Goal: Information Seeking & Learning: Learn about a topic

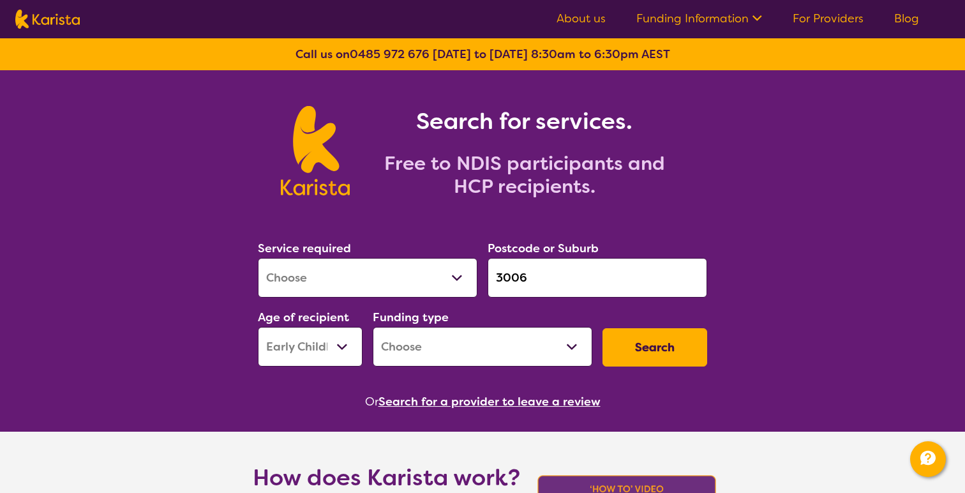
select select "[MEDICAL_DATA]"
select select "EC"
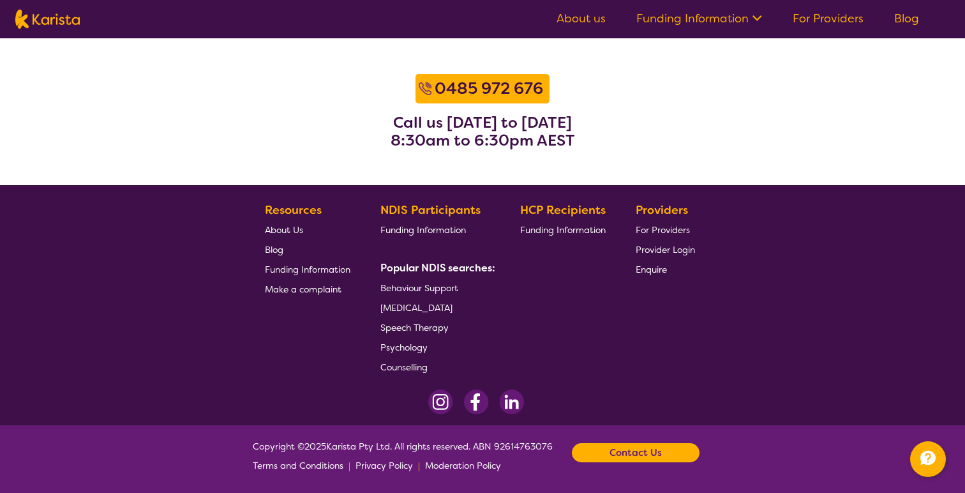
click at [68, 21] on img at bounding box center [47, 19] width 64 height 19
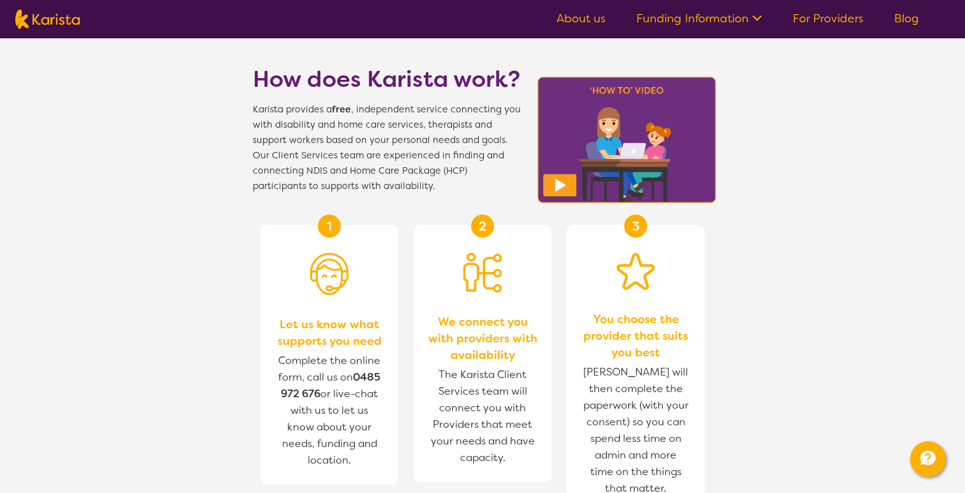
scroll to position [0, 0]
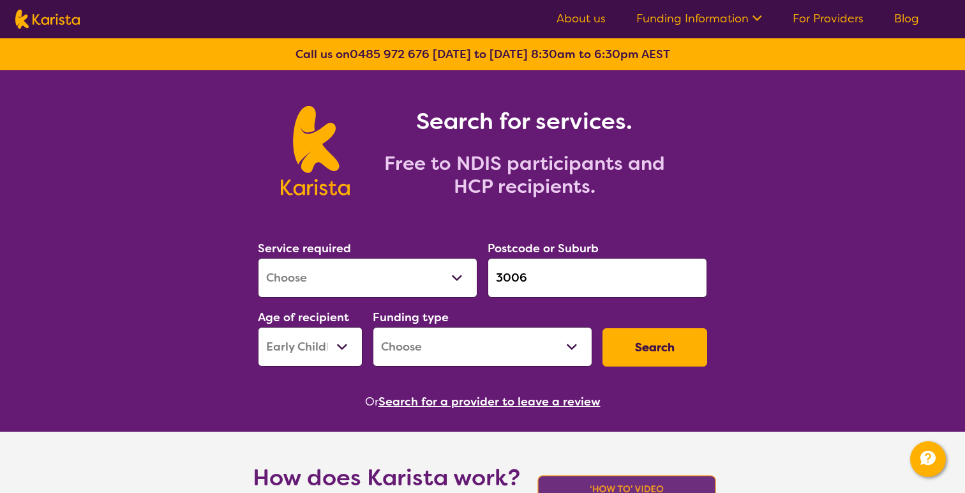
click at [56, 22] on img at bounding box center [47, 19] width 64 height 19
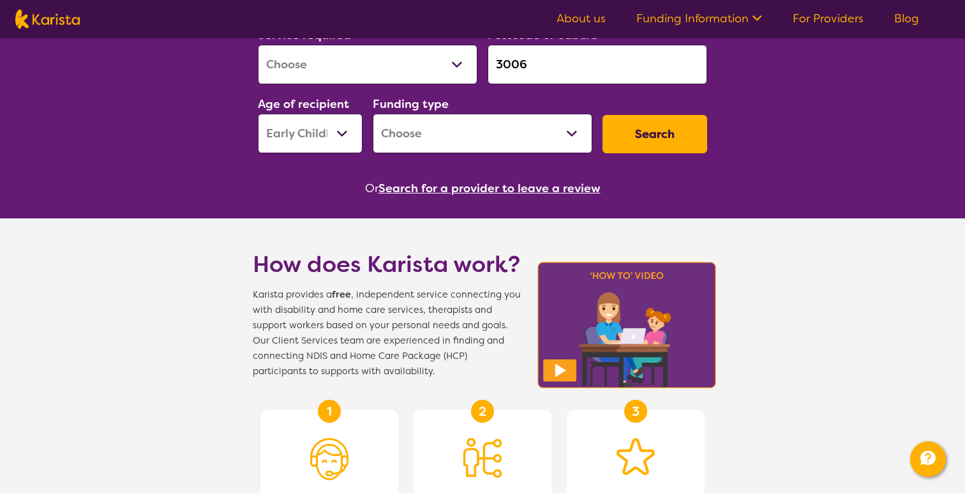
scroll to position [209, 0]
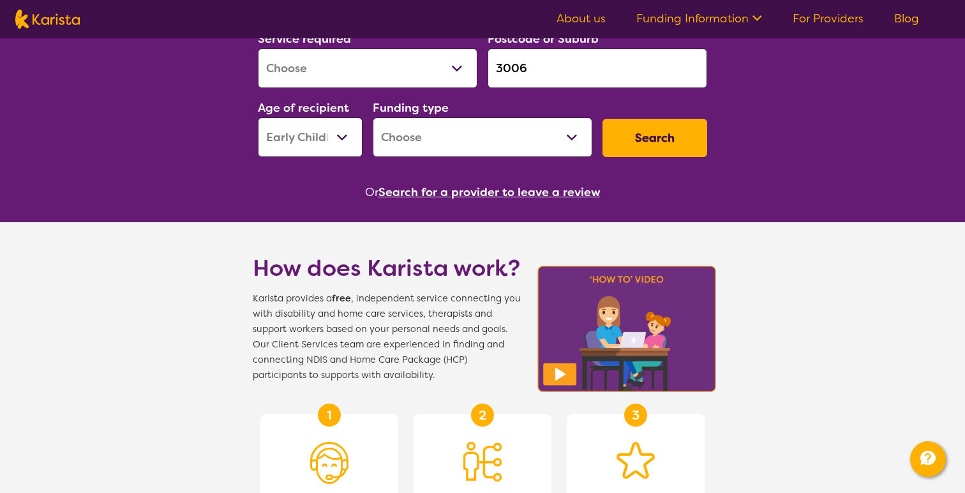
click at [502, 189] on button "Search for a provider to leave a review" at bounding box center [490, 192] width 222 height 19
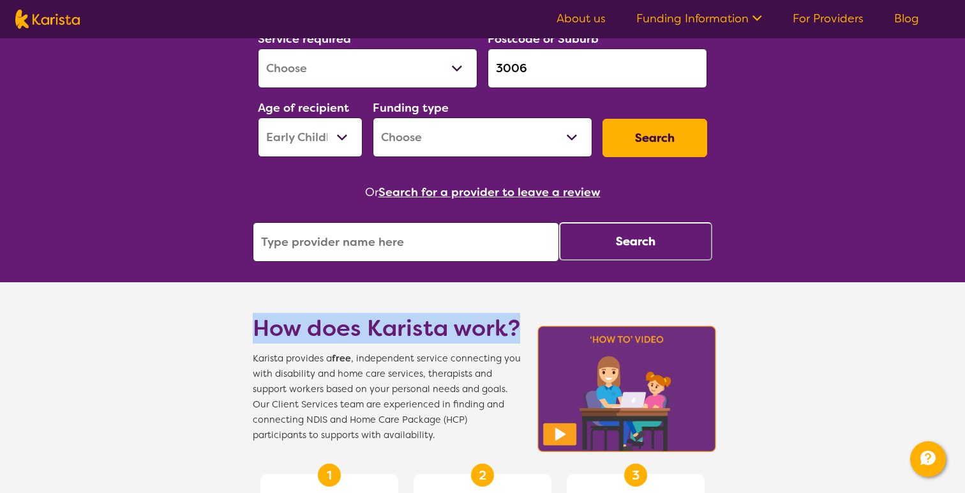
drag, startPoint x: 250, startPoint y: 326, endPoint x: 516, endPoint y: 328, distance: 266.2
click at [516, 328] on section "How does Karista work? Karista provides a free , independent service connecting…" at bounding box center [482, 362] width 490 height 161
copy h1 "How does Karista work?"
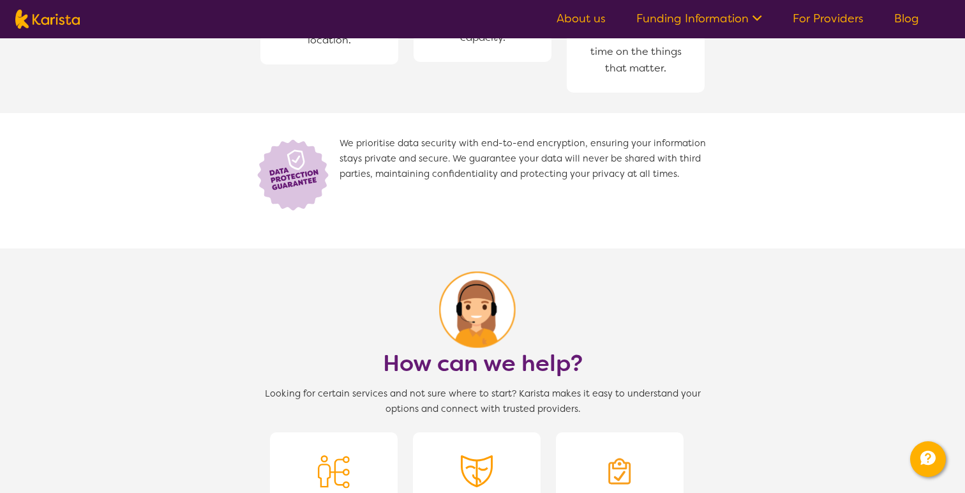
scroll to position [877, 0]
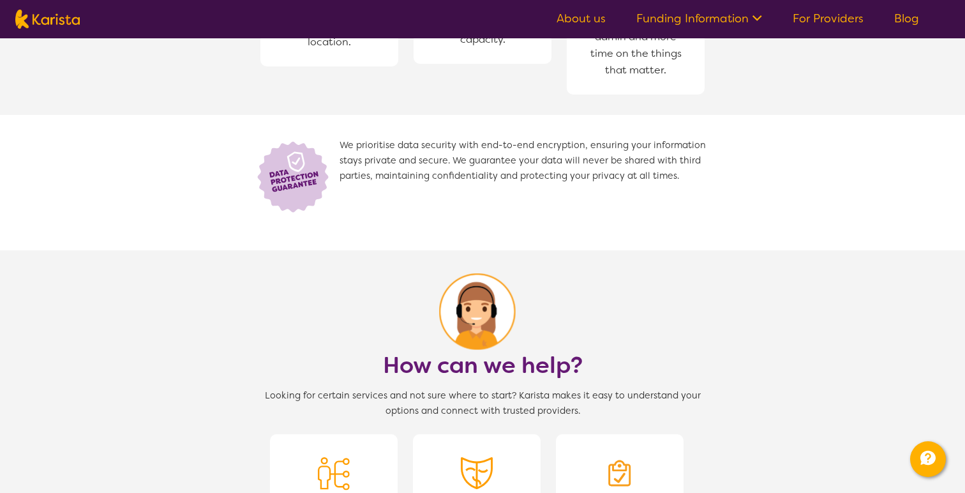
click at [333, 215] on section "We prioritise data security with end-to-end encryption, ensuring your informati…" at bounding box center [482, 182] width 490 height 135
drag, startPoint x: 398, startPoint y: 146, endPoint x: 455, endPoint y: 147, distance: 56.8
click at [455, 147] on span "We prioritise data security with end-to-end encryption, ensuring your informati…" at bounding box center [526, 176] width 373 height 77
copy span "data security"
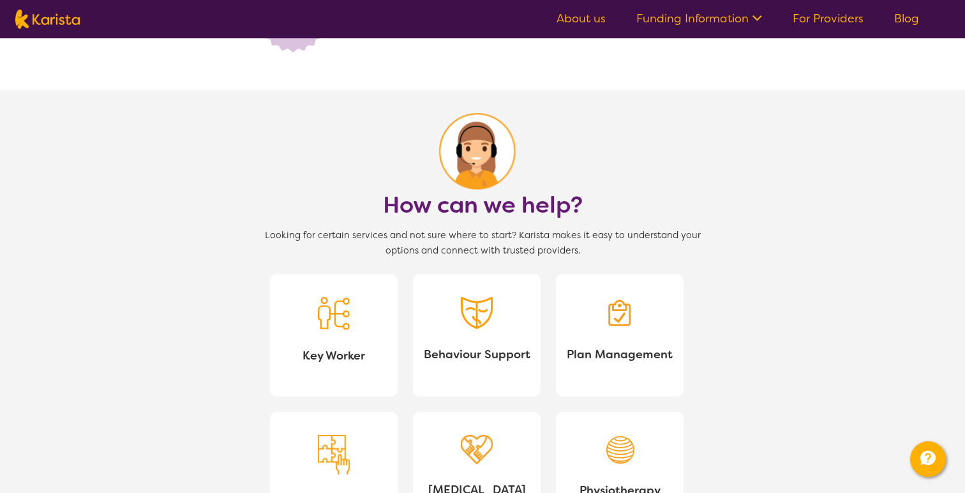
scroll to position [1039, 0]
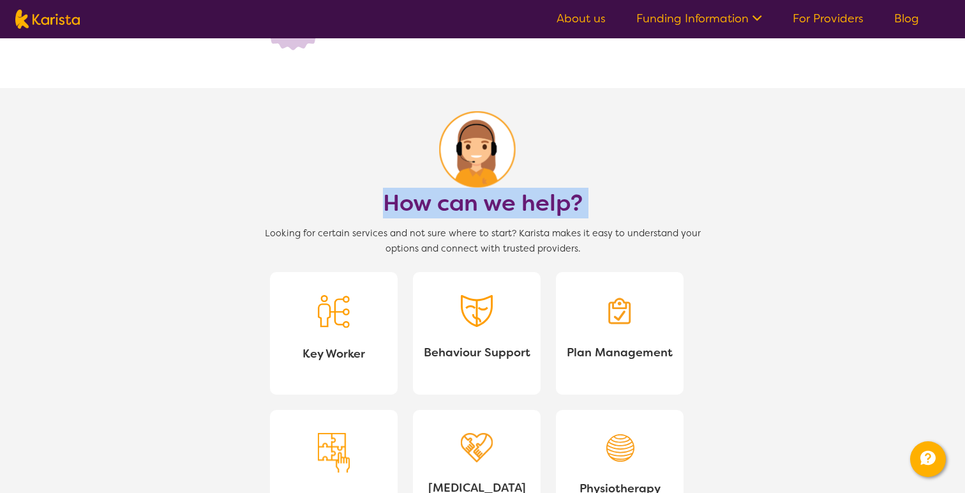
drag, startPoint x: 385, startPoint y: 204, endPoint x: 694, endPoint y: 190, distance: 309.3
click at [694, 190] on section "How can we help? Looking for certain services and not sure where to start? Kari…" at bounding box center [482, 397] width 490 height 618
copy h1 "How can we help?"
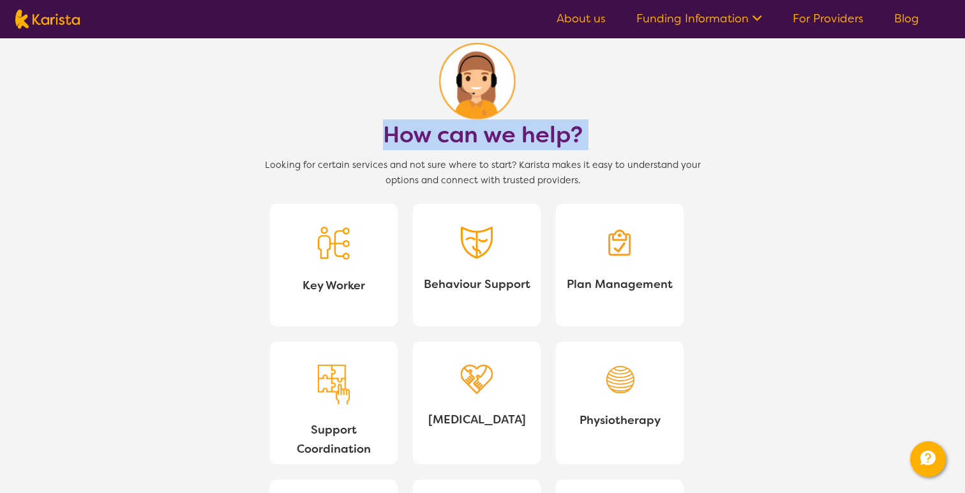
scroll to position [1177, 0]
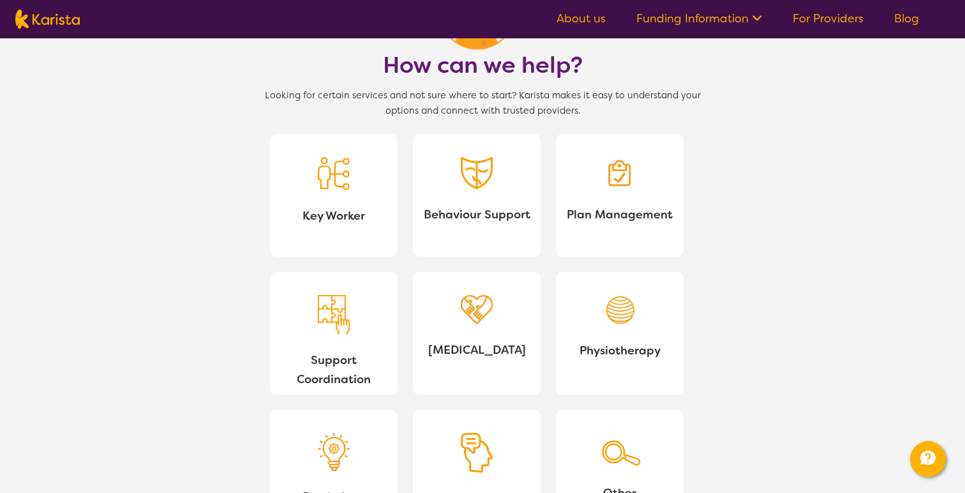
click at [770, 303] on section "How can we help? Looking for certain services and not sure where to start? Kari…" at bounding box center [482, 259] width 965 height 618
click at [330, 219] on span "Key Worker" at bounding box center [333, 215] width 107 height 19
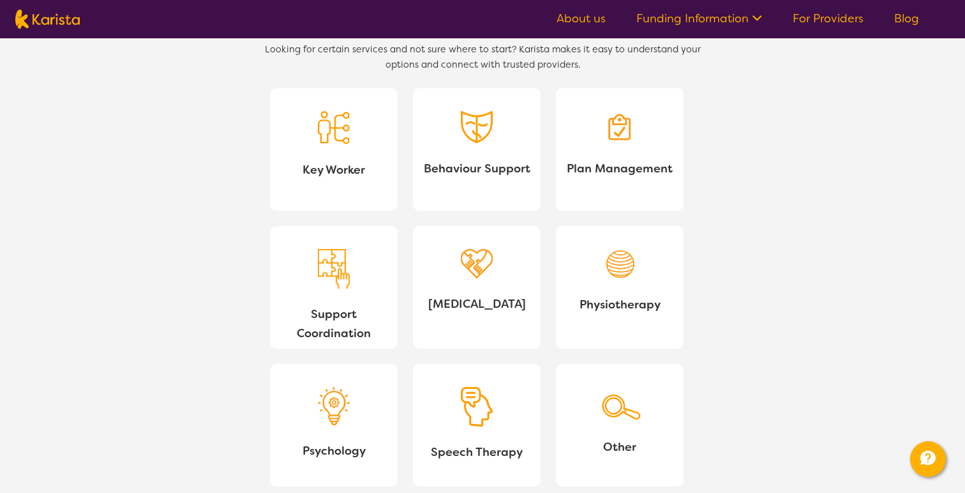
scroll to position [1224, 0]
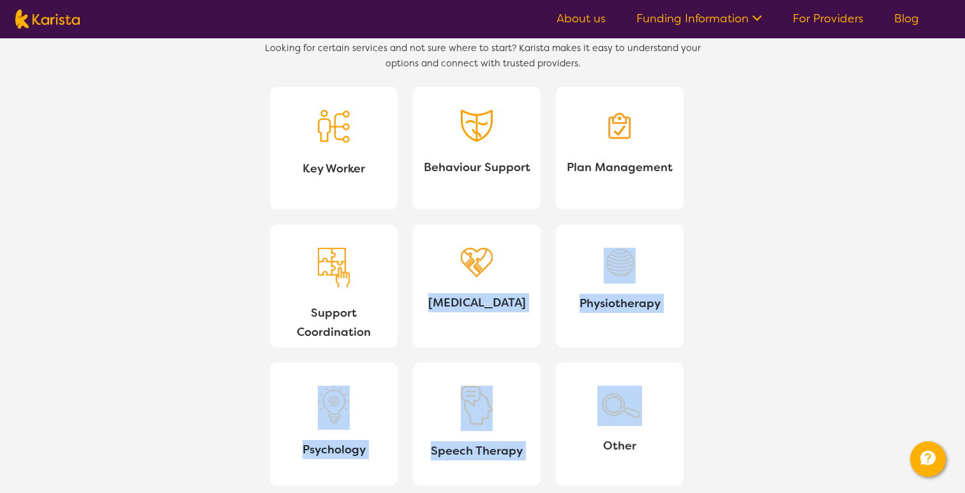
drag, startPoint x: 554, startPoint y: 352, endPoint x: 440, endPoint y: 282, distance: 133.8
click at [440, 282] on section "How can we help? Looking for certain services and not sure where to start? Kari…" at bounding box center [482, 212] width 490 height 618
copy section "Occupational Therapy Physiotherapy Psychology Speech Therapy"
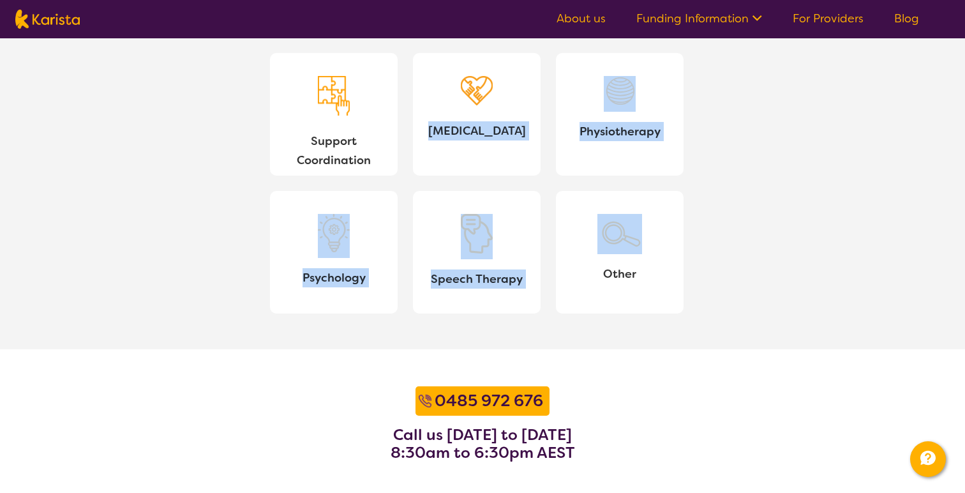
scroll to position [1426, 0]
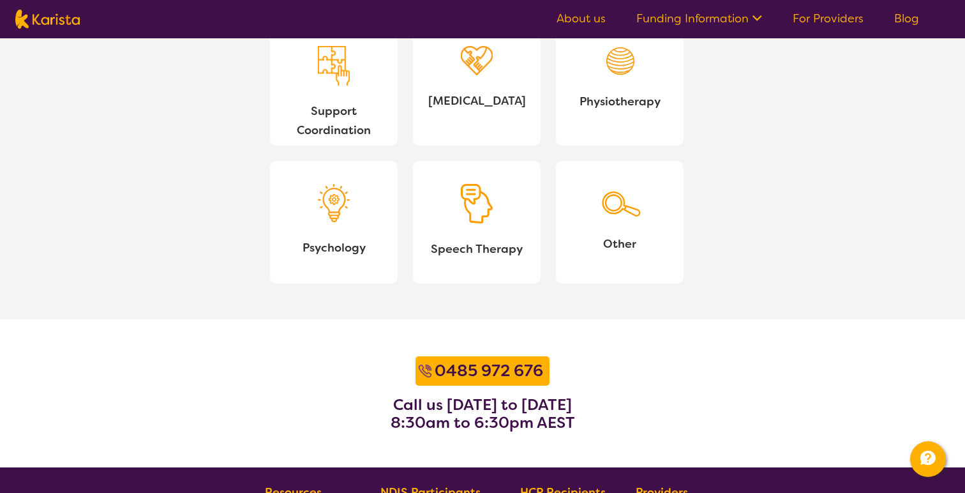
click at [744, 229] on section "How can we help? Looking for certain services and not sure where to start? Kari…" at bounding box center [482, 10] width 965 height 618
click at [637, 216] on img at bounding box center [620, 201] width 45 height 34
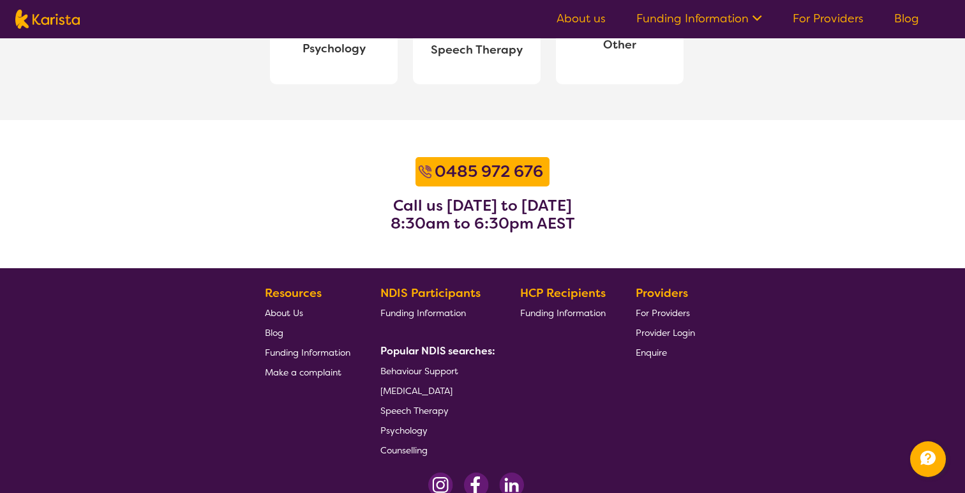
scroll to position [1625, 0]
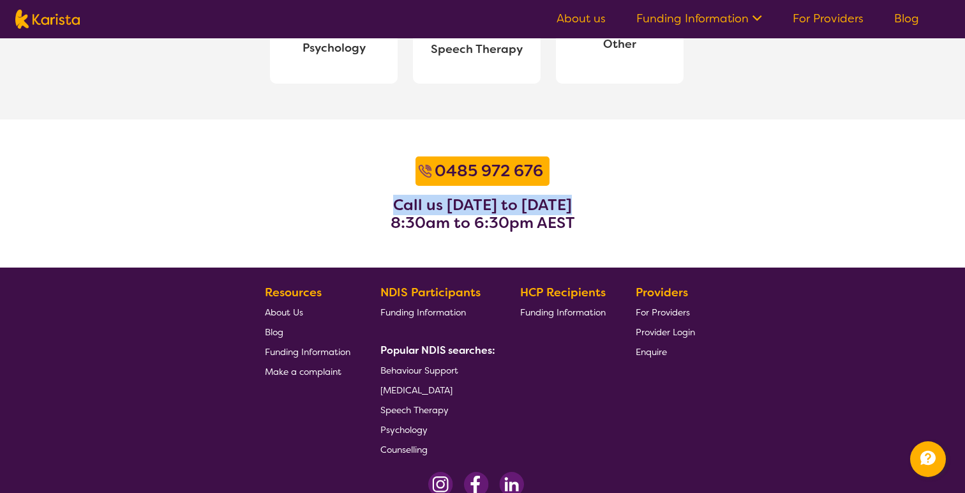
drag, startPoint x: 391, startPoint y: 206, endPoint x: 613, endPoint y: 207, distance: 221.5
click at [614, 207] on section "0485 972 676 Call us Monday to Friday 8:30am to 6:30pm AEST" at bounding box center [482, 193] width 965 height 148
copy h3 "Call us Monday to Friday"
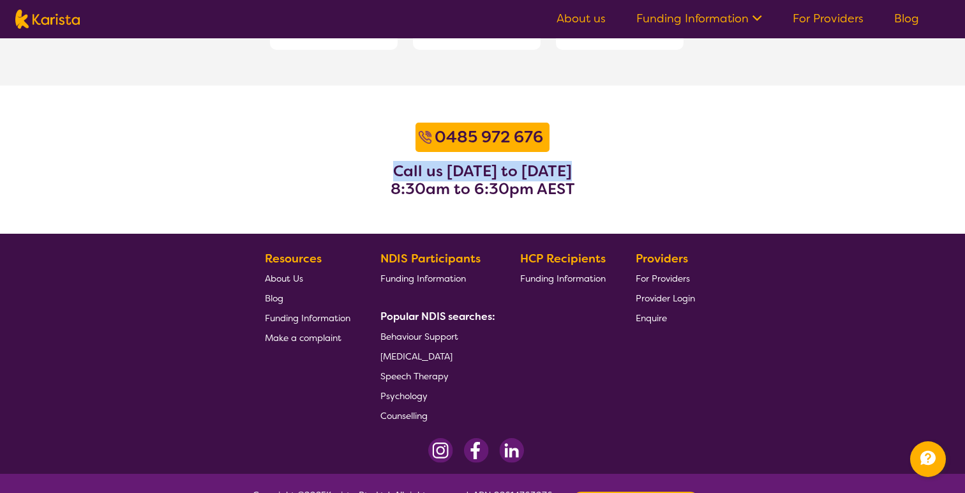
scroll to position [1709, 0]
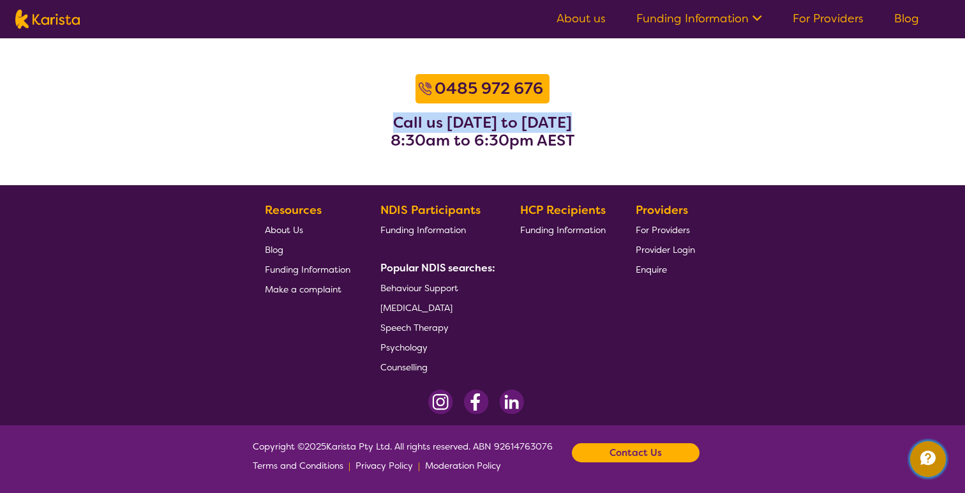
click at [932, 453] on icon "Channel Menu" at bounding box center [928, 458] width 15 height 14
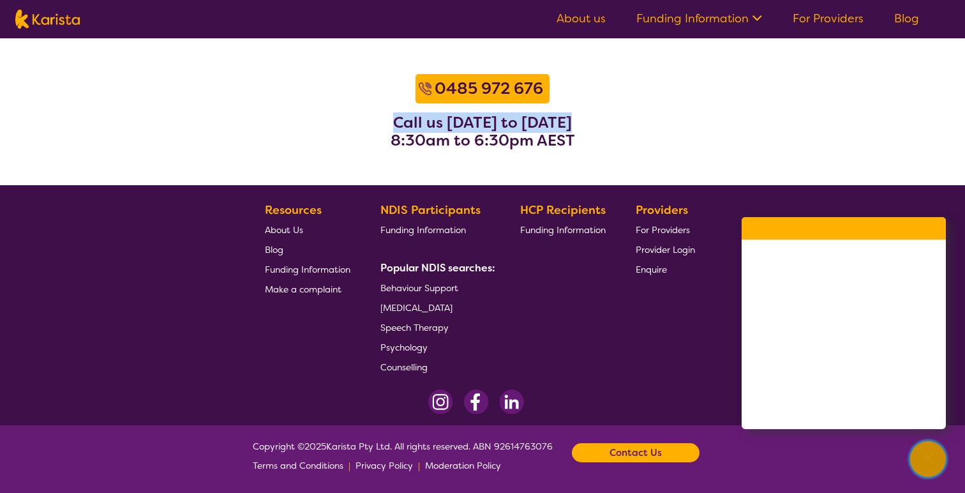
click at [928, 456] on icon "Channel Menu" at bounding box center [928, 457] width 9 height 9
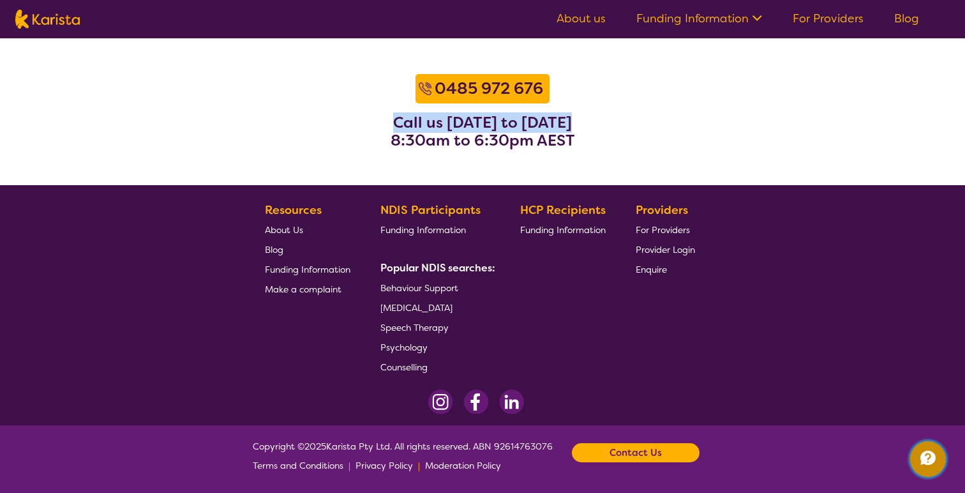
click at [931, 460] on icon "Channel Menu" at bounding box center [928, 458] width 15 height 14
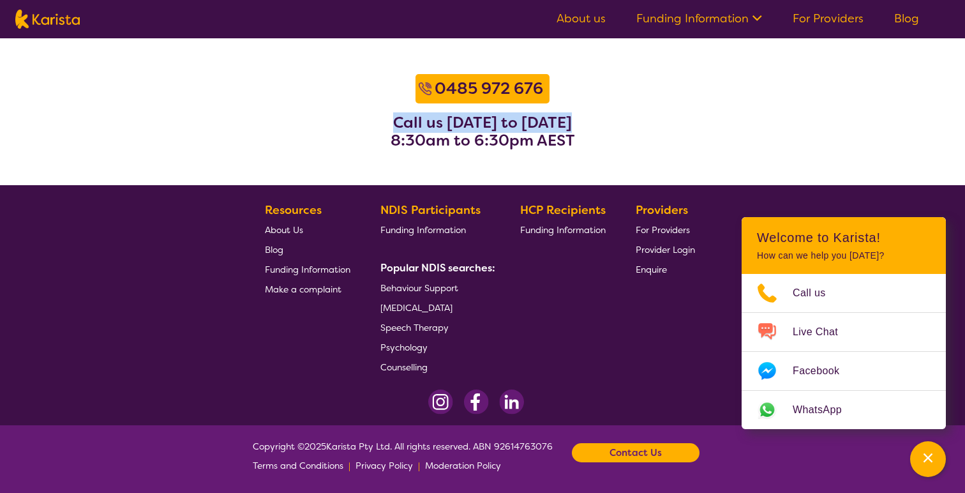
click at [580, 17] on link "About us" at bounding box center [581, 18] width 49 height 15
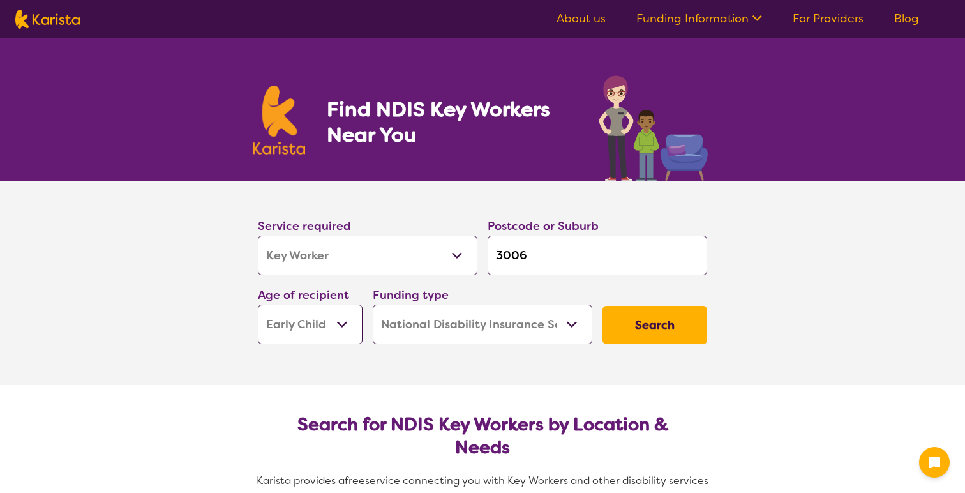
select select "Key Worker"
select select "EC"
select select "NDIS"
select select "Key Worker"
select select "EC"
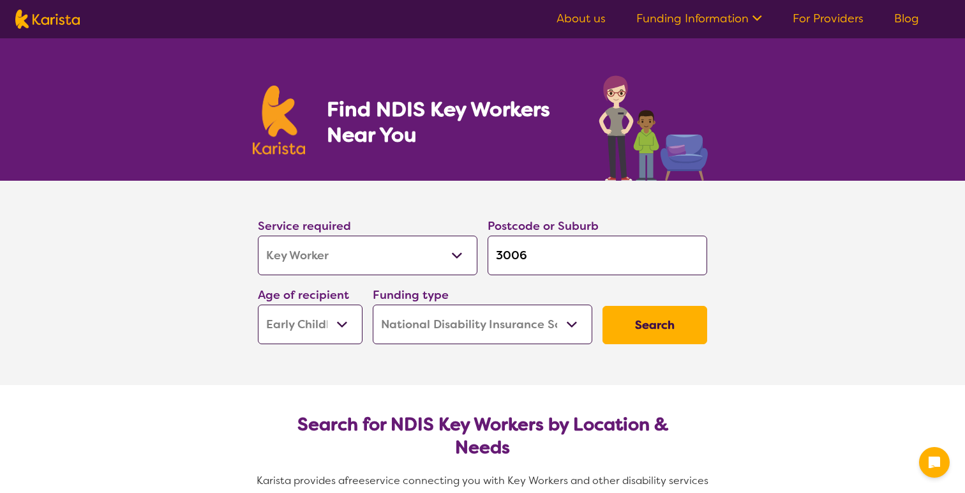
select select "NDIS"
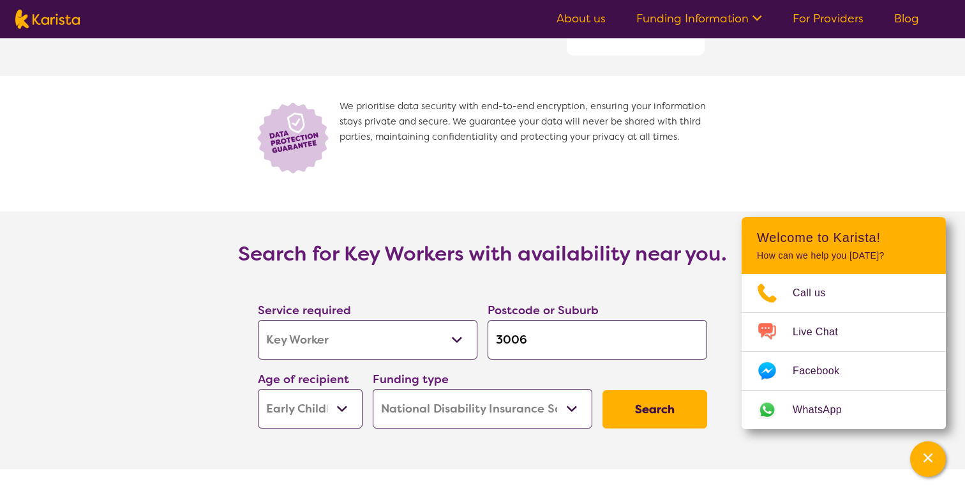
scroll to position [1523, 0]
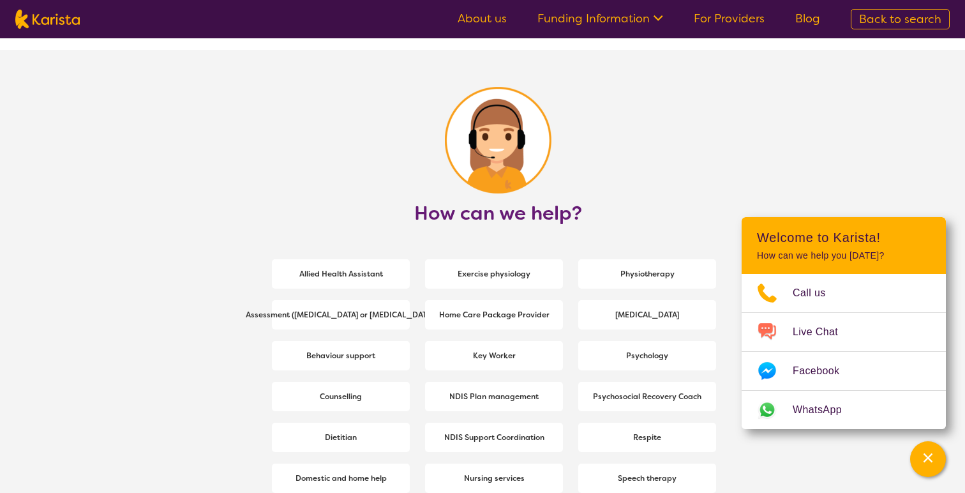
scroll to position [1458, 0]
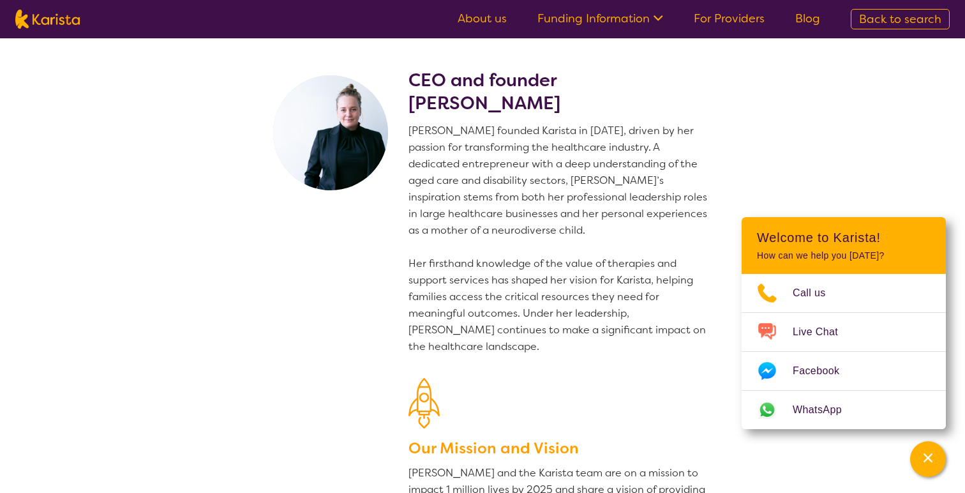
drag, startPoint x: 409, startPoint y: 81, endPoint x: 566, endPoint y: 95, distance: 158.3
click at [566, 95] on h2 "CEO and founder [PERSON_NAME]" at bounding box center [561, 92] width 304 height 46
copy h2 "CEO and founder [PERSON_NAME]"
click at [540, 234] on p "[PERSON_NAME] founded Karista in [DATE], driven by her passion for transforming…" at bounding box center [561, 239] width 304 height 232
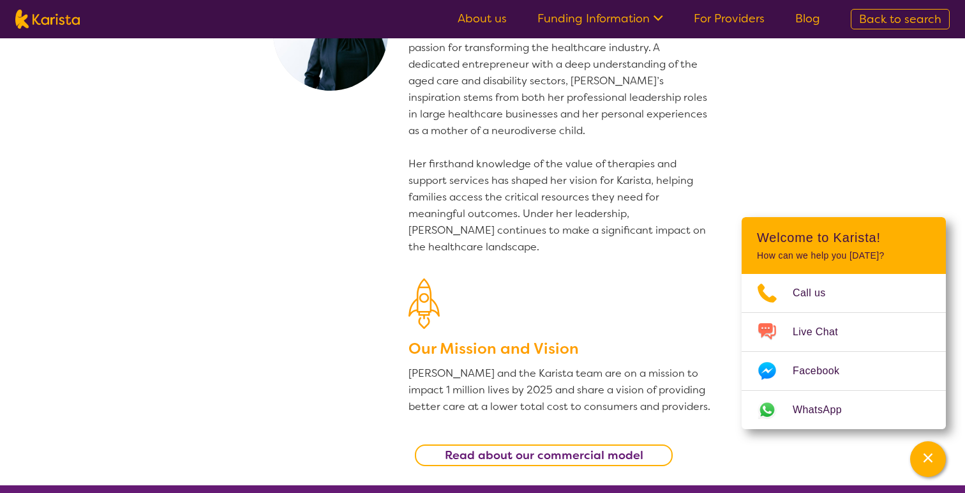
scroll to position [117, 0]
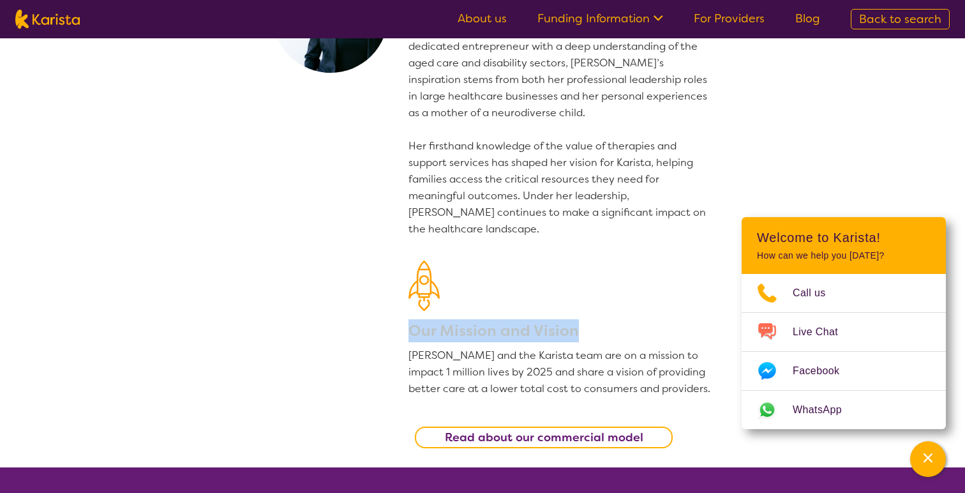
drag, startPoint x: 407, startPoint y: 329, endPoint x: 601, endPoint y: 324, distance: 194.8
click at [601, 324] on section "CEO and founder [PERSON_NAME] [PERSON_NAME] founded Karista in [DATE], driven b…" at bounding box center [482, 194] width 490 height 546
copy h3 "Our Mission and Vision"
click at [624, 373] on p "[PERSON_NAME] and the Karista team are on a mission to impact 1 million lives b…" at bounding box center [561, 372] width 304 height 50
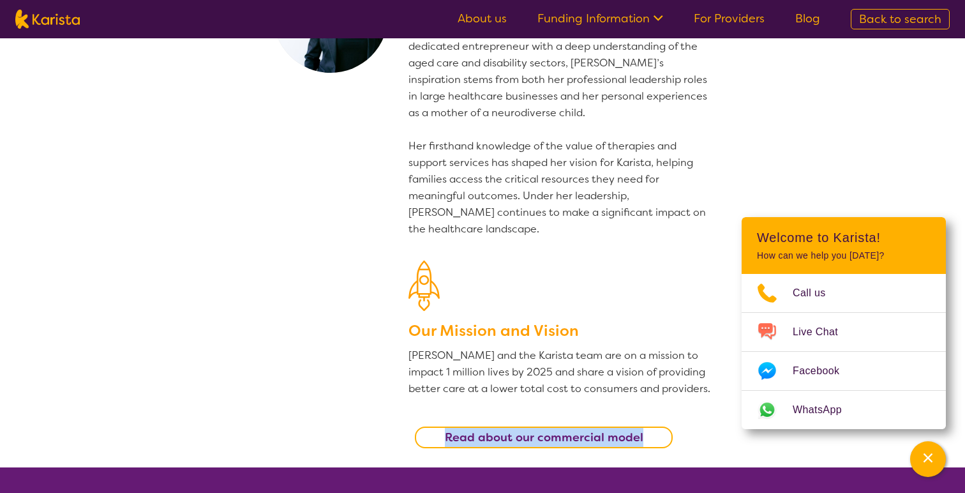
drag, startPoint x: 653, startPoint y: 442, endPoint x: 425, endPoint y: 442, distance: 228.6
click at [425, 442] on link "Read about our commercial model" at bounding box center [544, 437] width 258 height 22
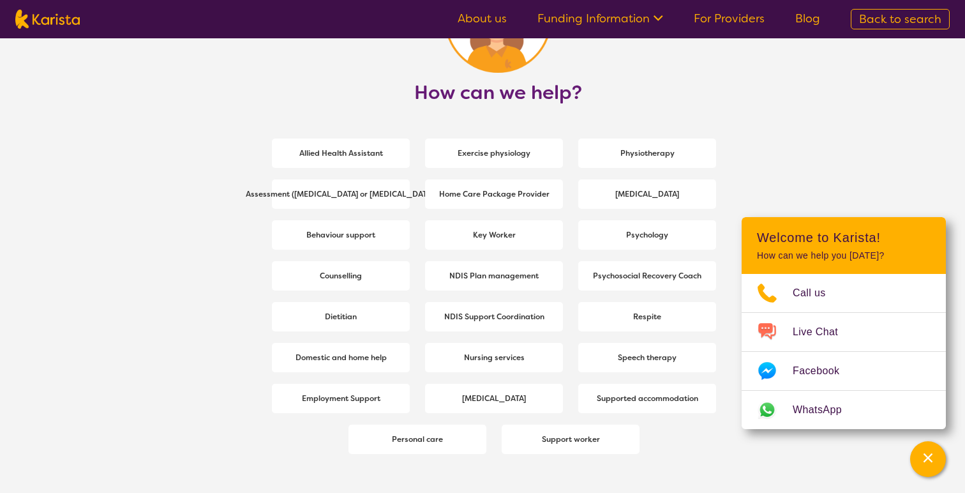
copy b "Read about our commercial model"
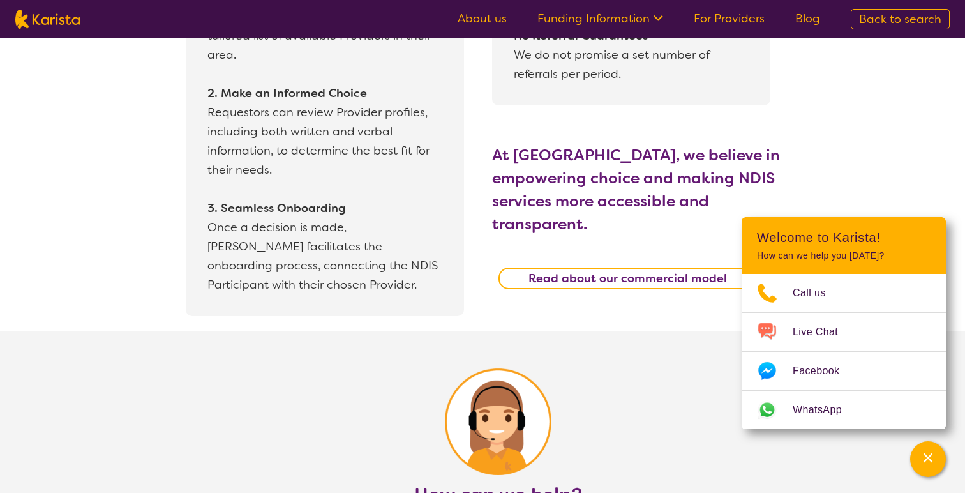
scroll to position [1278, 0]
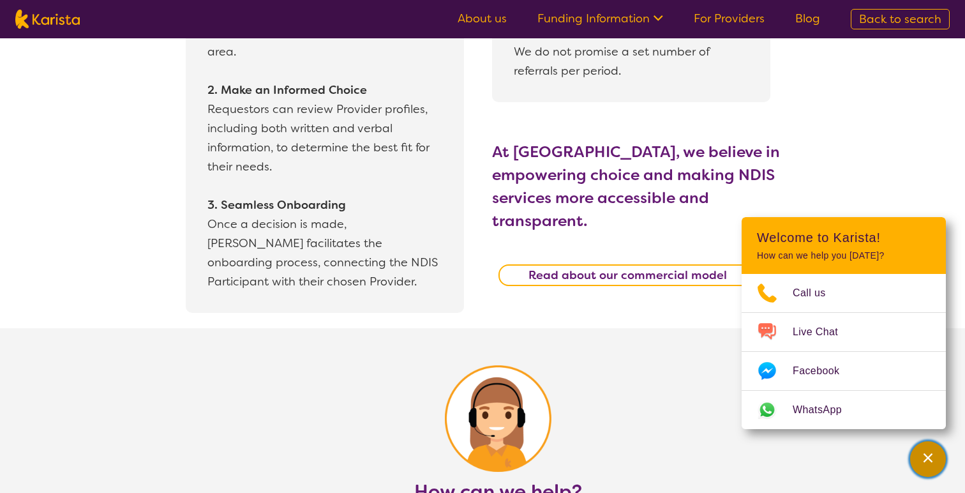
click at [919, 446] on div "Channel Menu" at bounding box center [928, 459] width 26 height 28
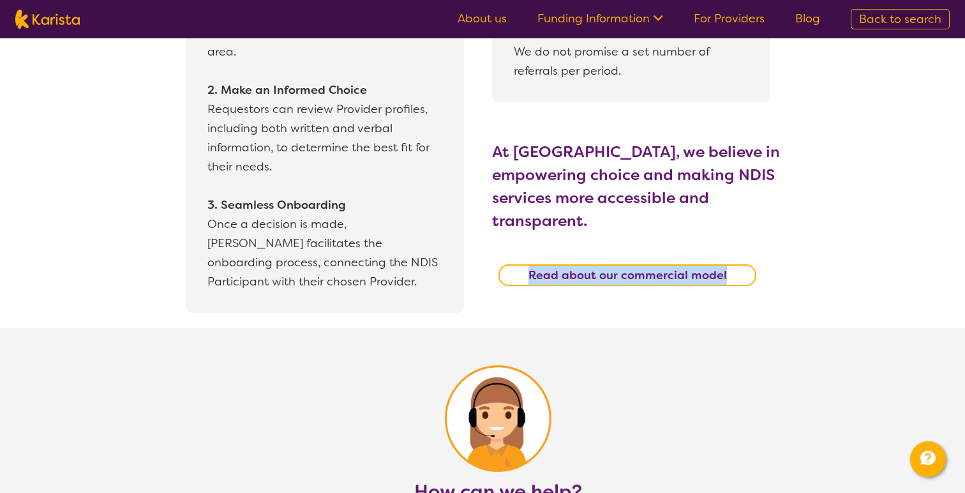
drag, startPoint x: 739, startPoint y: 250, endPoint x: 530, endPoint y: 250, distance: 209.4
click at [530, 264] on link "Read about our commercial model" at bounding box center [628, 275] width 258 height 22
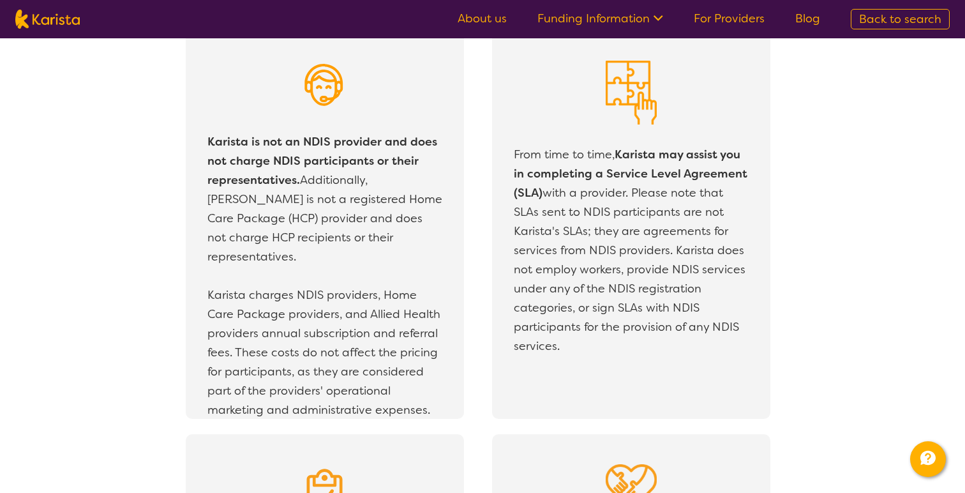
scroll to position [2252, 0]
copy b "Read about our commercial model"
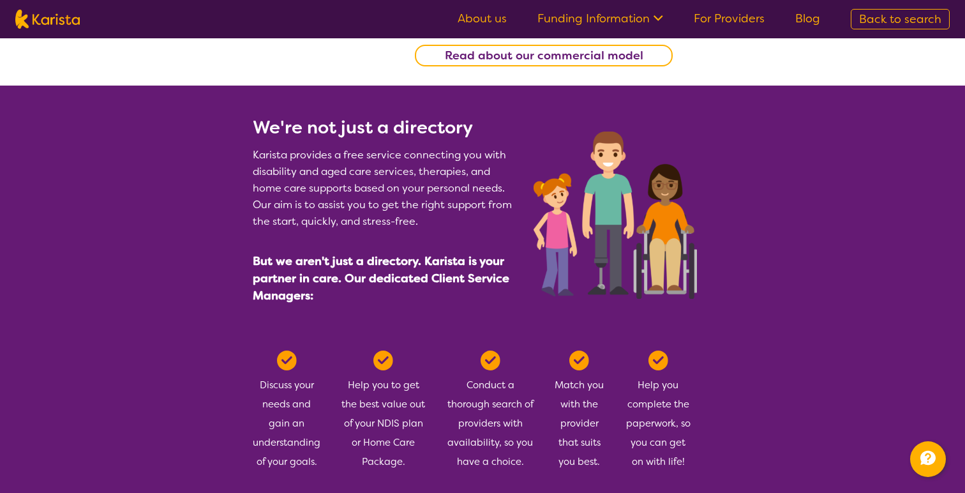
scroll to position [500, 0]
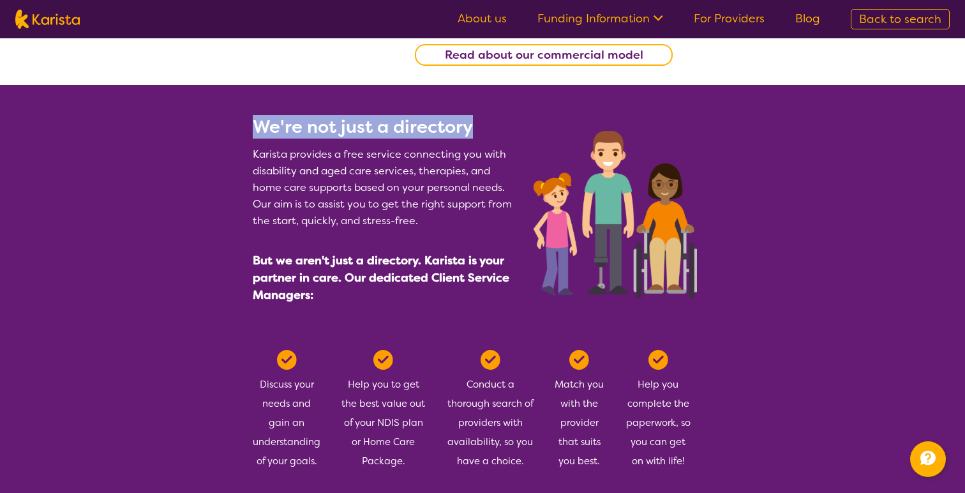
drag, startPoint x: 250, startPoint y: 128, endPoint x: 495, endPoint y: 133, distance: 244.6
click at [495, 133] on section "We're not just a directory Karista provides a free service connecting you with …" at bounding box center [482, 202] width 490 height 234
copy h2 "We're not just a directory"
click at [704, 338] on section "Discuss your needs and gain an understanding of your goals. Help you to get the…" at bounding box center [482, 406] width 490 height 174
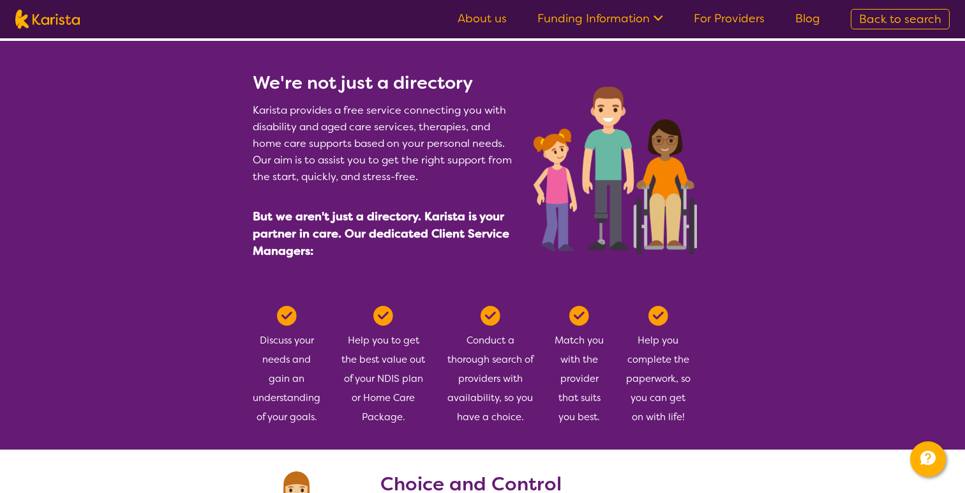
scroll to position [516, 0]
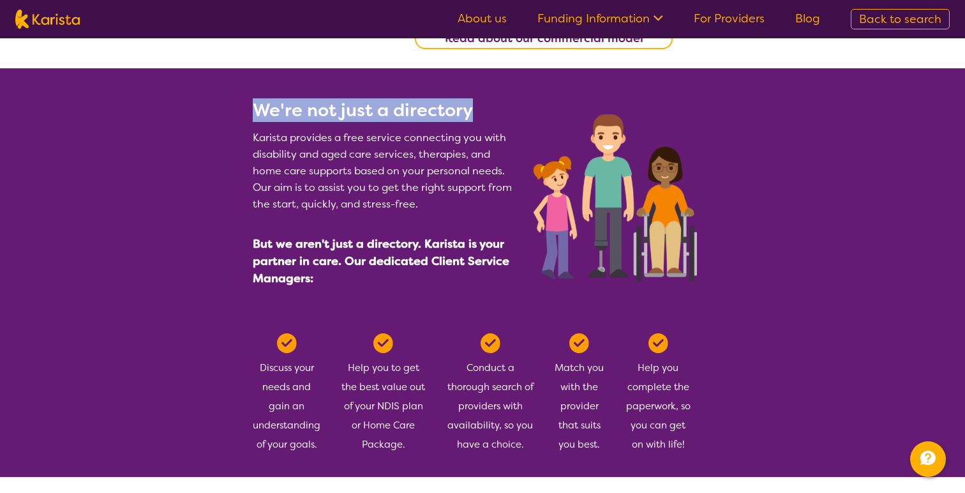
drag, startPoint x: 252, startPoint y: 100, endPoint x: 498, endPoint y: 106, distance: 245.9
click at [498, 106] on section "We're not just a directory Karista provides a free service connecting you with …" at bounding box center [482, 185] width 490 height 234
copy h2 "We're not just a directory"
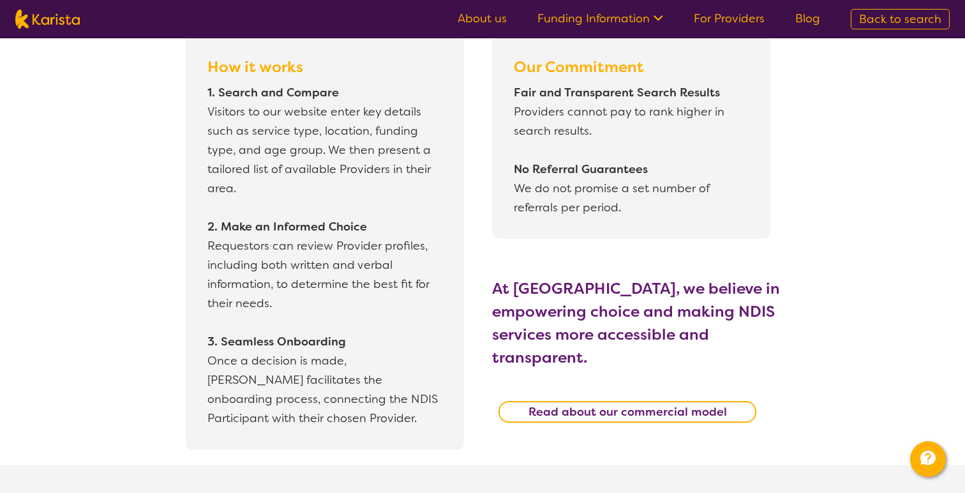
scroll to position [1131, 0]
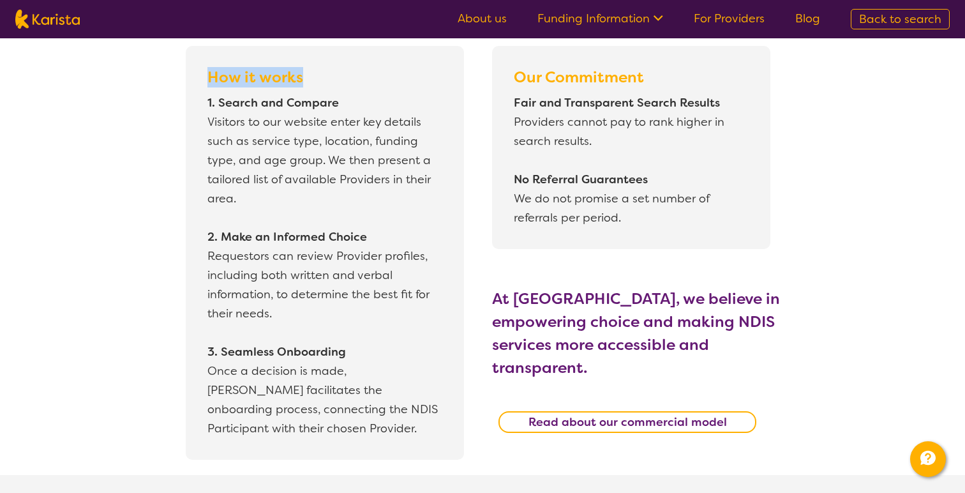
drag, startPoint x: 208, startPoint y: 77, endPoint x: 332, endPoint y: 76, distance: 123.9
click at [332, 76] on p "How it works" at bounding box center [324, 77] width 241 height 26
copy b "How it works"
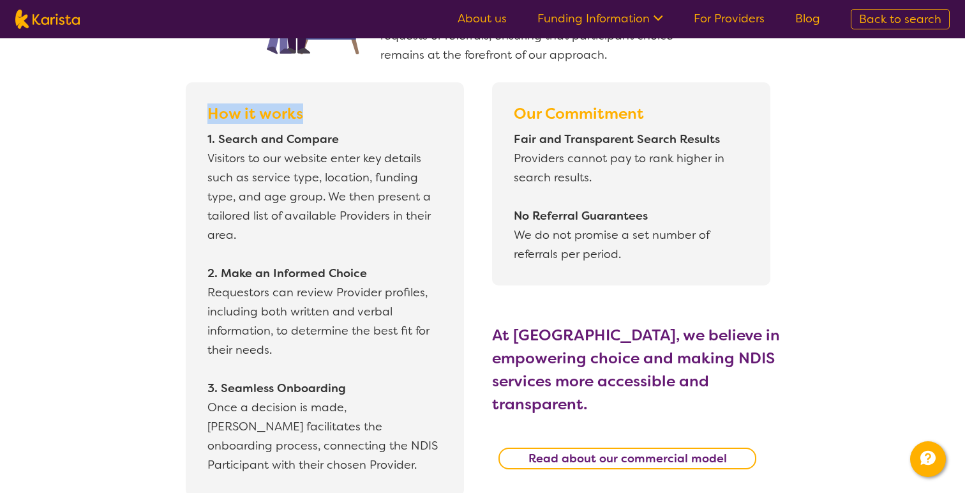
scroll to position [1114, 0]
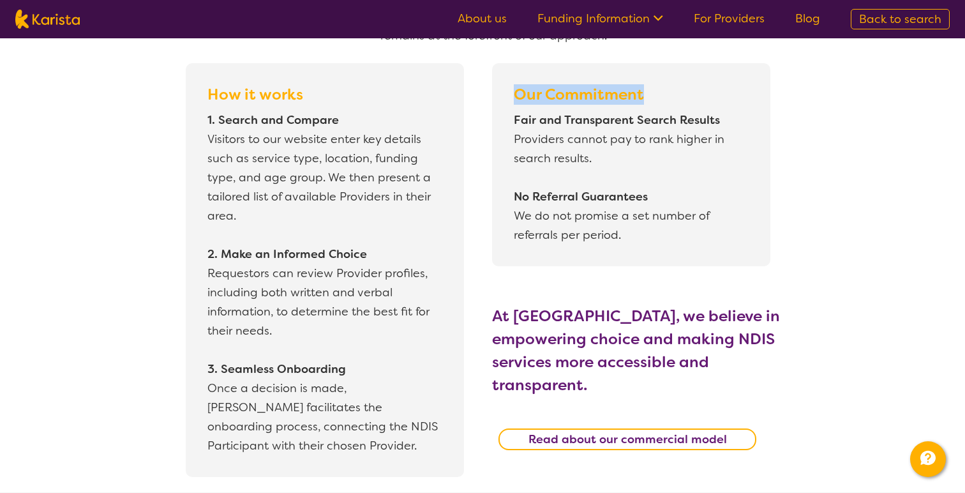
drag, startPoint x: 512, startPoint y: 97, endPoint x: 658, endPoint y: 89, distance: 146.4
click at [658, 89] on p "Our Commitment" at bounding box center [631, 95] width 241 height 26
copy b "Our Commitment"
drag, startPoint x: 761, startPoint y: 456, endPoint x: 546, endPoint y: 440, distance: 215.1
click at [546, 440] on div "Our Commitment Fair and Transparent Search Results Providers cannot pay to rank…" at bounding box center [645, 270] width 306 height 414
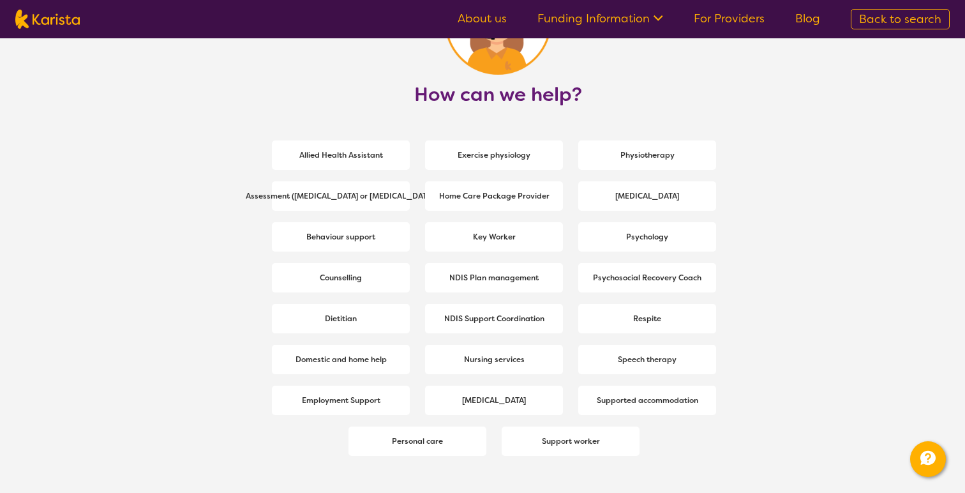
scroll to position [1673, 0]
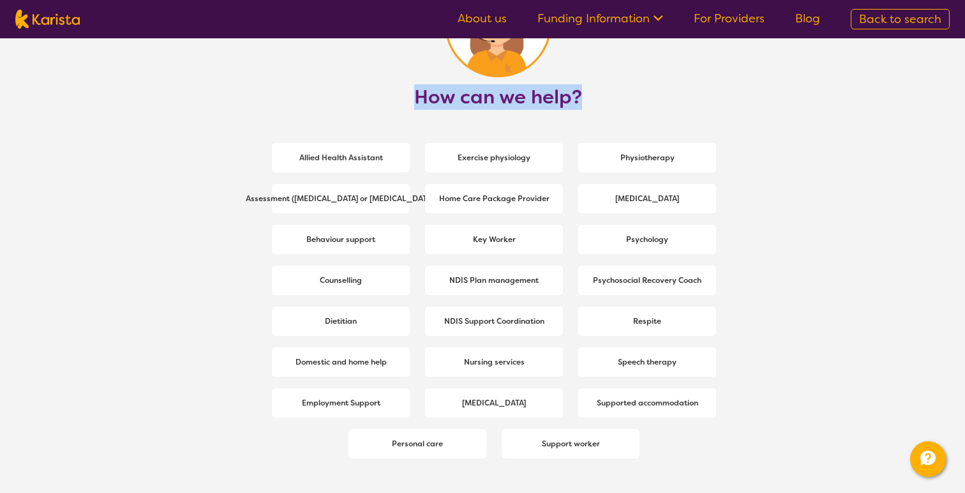
drag, startPoint x: 607, startPoint y: 106, endPoint x: 406, endPoint y: 105, distance: 201.1
click at [406, 105] on h2 "How can we help?" at bounding box center [498, 97] width 490 height 23
copy h2 "How can we help?"
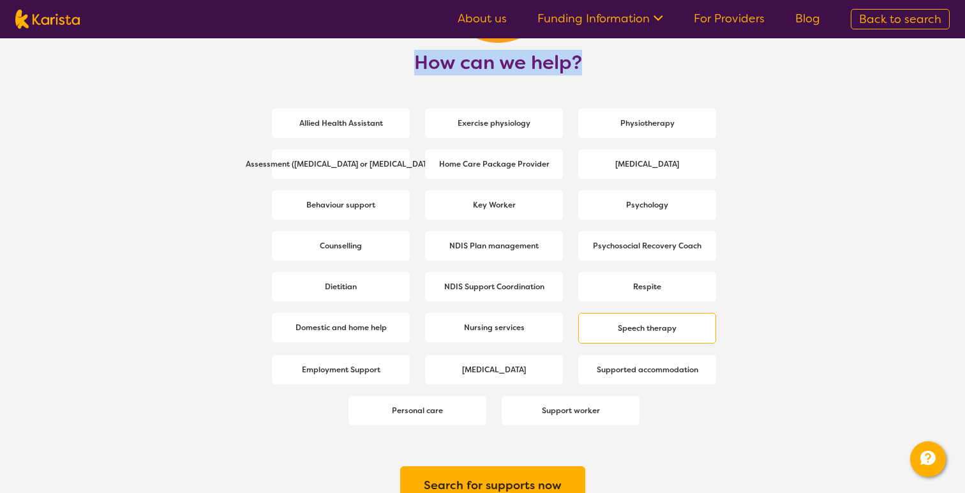
scroll to position [1685, 0]
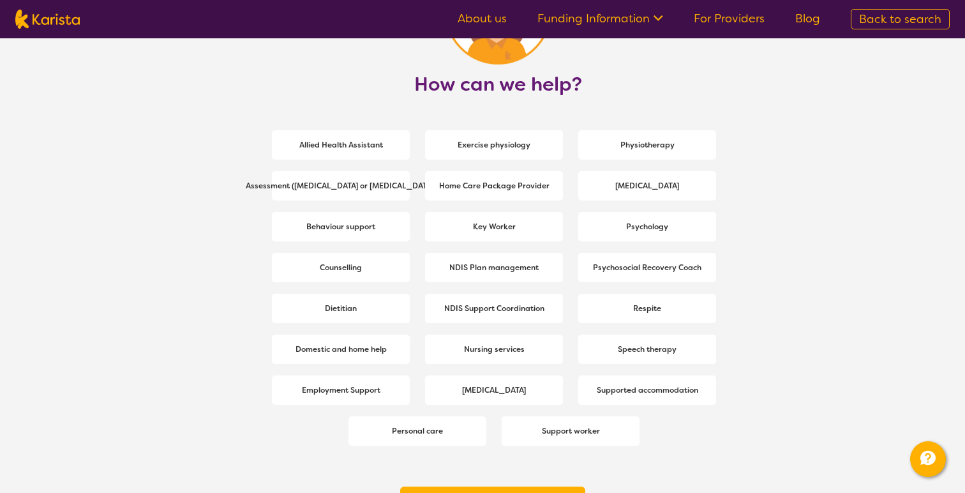
click at [695, 432] on section "Allied Health Assistant Exercise physiology Physiotherapy Assessment ([MEDICAL_…" at bounding box center [498, 275] width 490 height 358
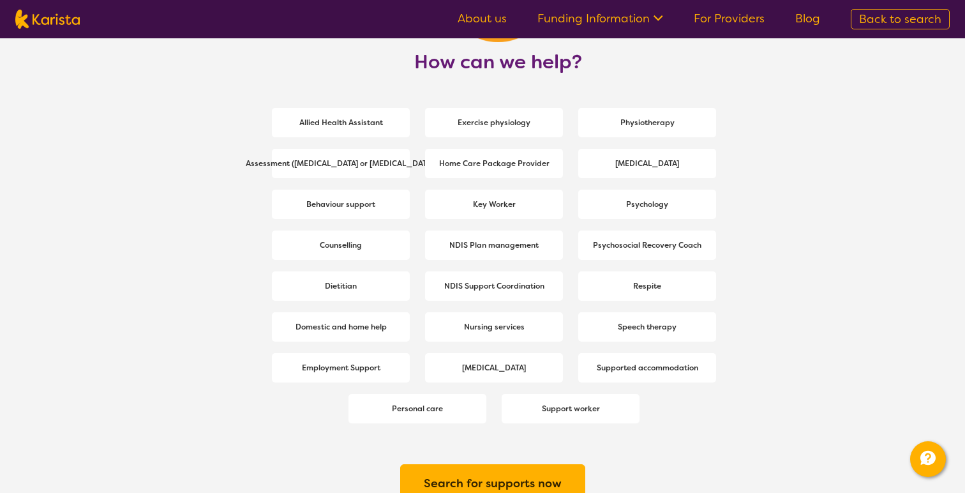
scroll to position [1712, 0]
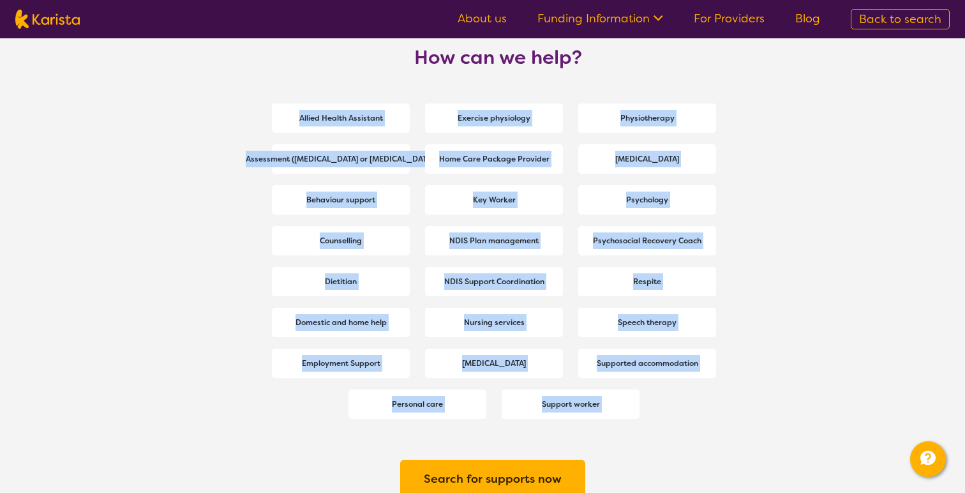
drag, startPoint x: 249, startPoint y: 92, endPoint x: 771, endPoint y: 429, distance: 621.6
click at [771, 429] on section "How can we help? Allied Health Assistant Exercise physiology Physiotherapy Asse…" at bounding box center [482, 205] width 965 height 623
copy section "Allied Health Assistant Exercise physiology Physiotherapy Assessment ([MEDICAL_…"
click at [711, 416] on section "Allied Health Assistant Exercise physiology Physiotherapy Assessment ([MEDICAL_…" at bounding box center [498, 248] width 490 height 358
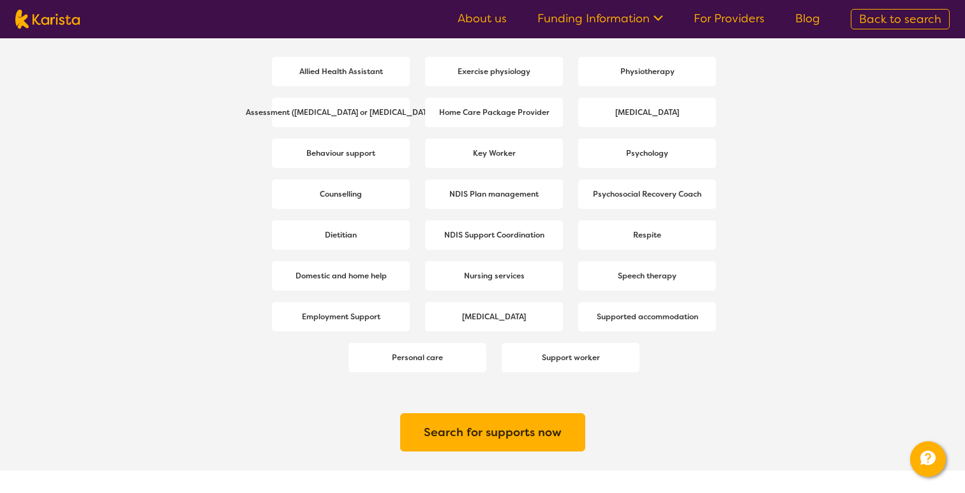
scroll to position [1758, 0]
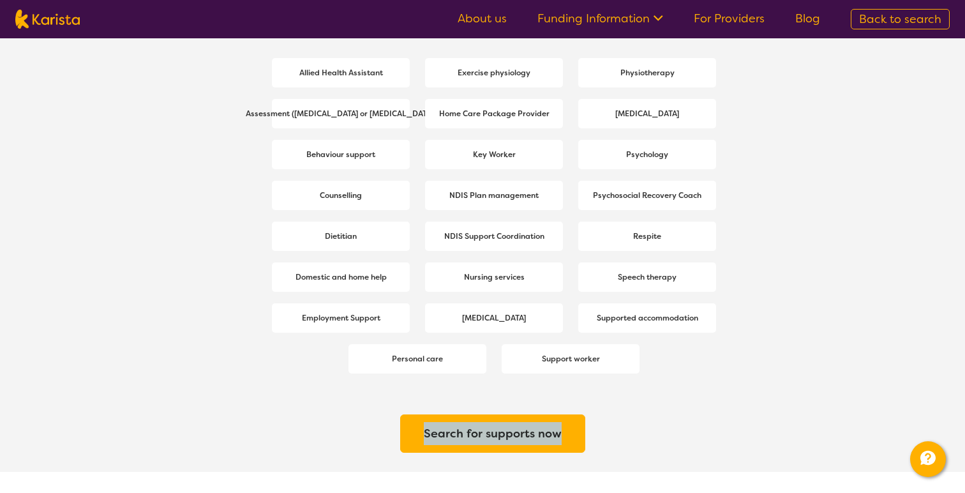
drag, startPoint x: 645, startPoint y: 453, endPoint x: 401, endPoint y: 438, distance: 245.0
click at [401, 438] on section "Search for supports now" at bounding box center [482, 426] width 490 height 91
click at [642, 403] on section "Search for supports now" at bounding box center [482, 426] width 490 height 91
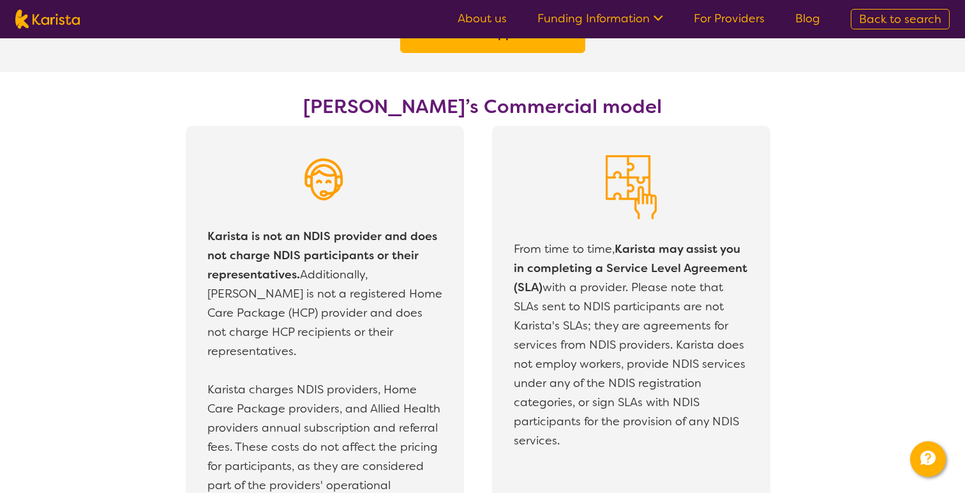
scroll to position [2159, 0]
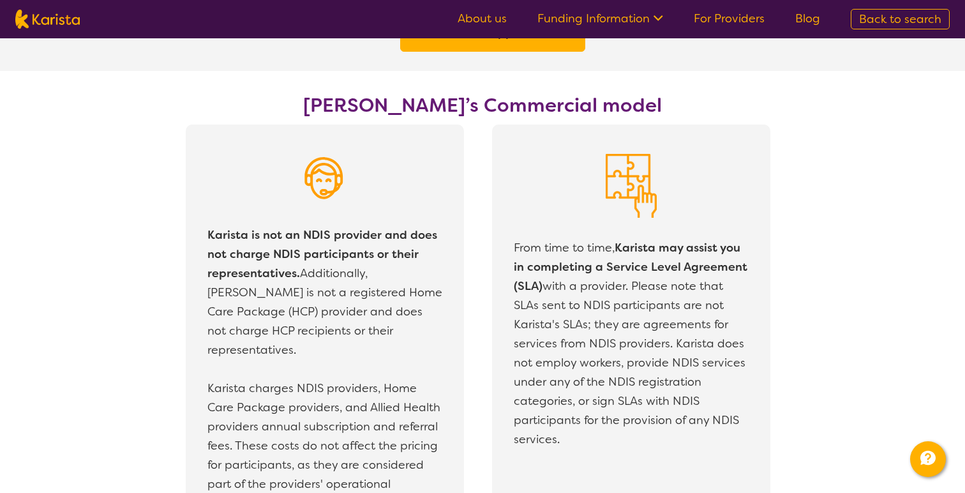
drag, startPoint x: 638, startPoint y: 100, endPoint x: 345, endPoint y: 90, distance: 293.9
click at [345, 90] on section "[PERSON_NAME]’s Commercial model" at bounding box center [482, 98] width 465 height 54
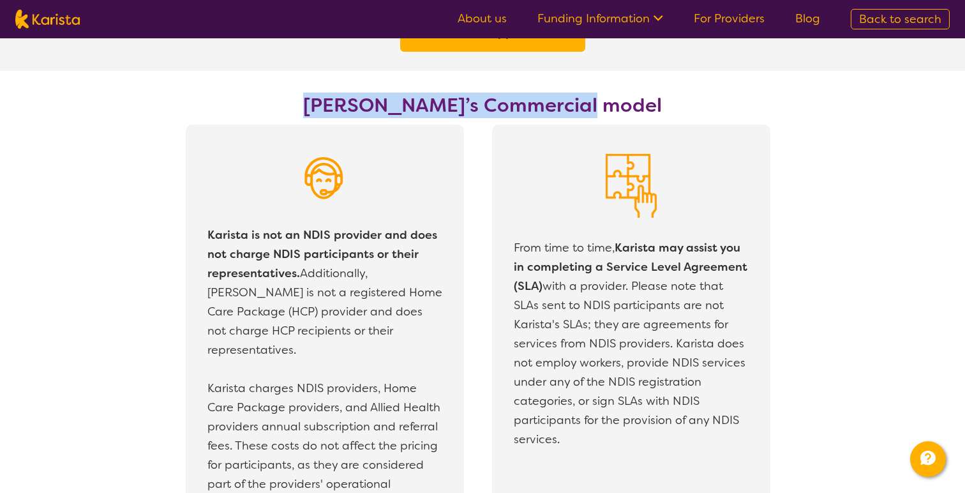
drag, startPoint x: 623, startPoint y: 109, endPoint x: 280, endPoint y: 111, distance: 343.5
click at [280, 111] on h2 "[PERSON_NAME]’s Commercial model" at bounding box center [483, 105] width 460 height 23
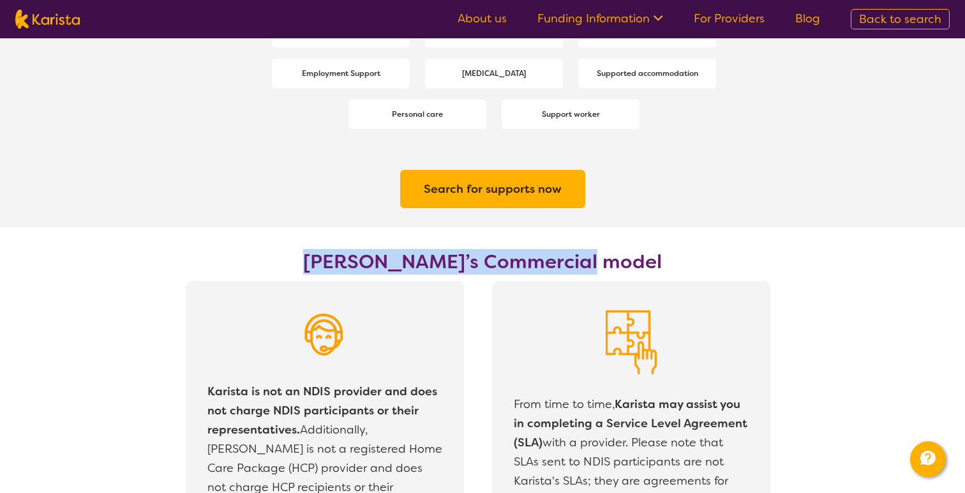
scroll to position [2000, 0]
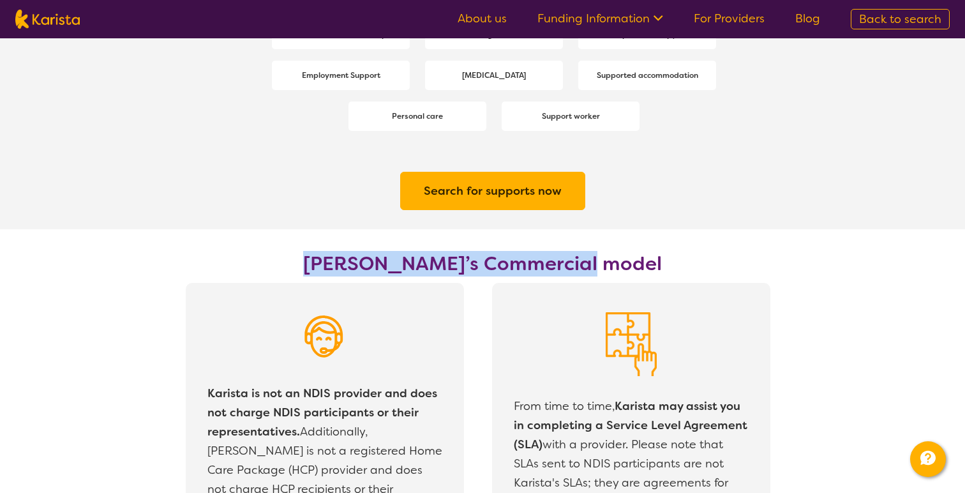
click at [693, 253] on h2 "[PERSON_NAME]’s Commercial model" at bounding box center [483, 263] width 460 height 23
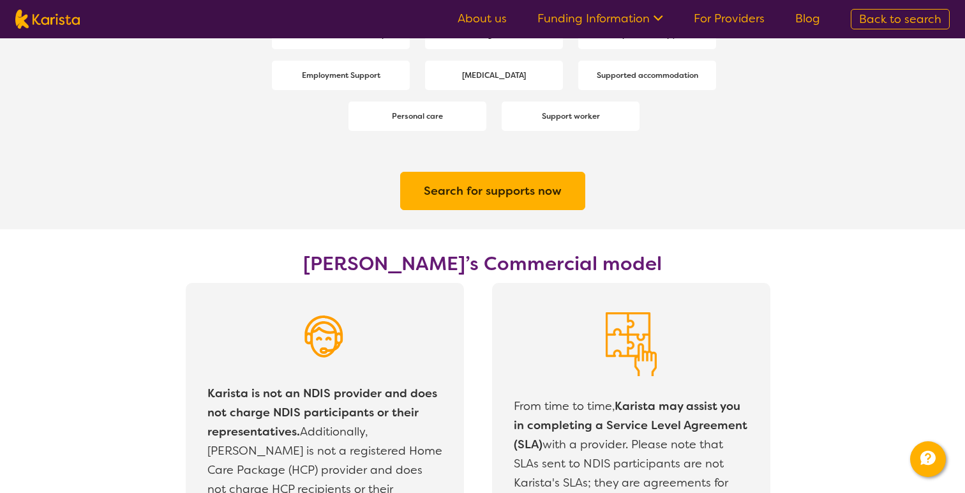
click at [610, 20] on link "Funding Information" at bounding box center [601, 18] width 126 height 15
